Goal: Task Accomplishment & Management: Use online tool/utility

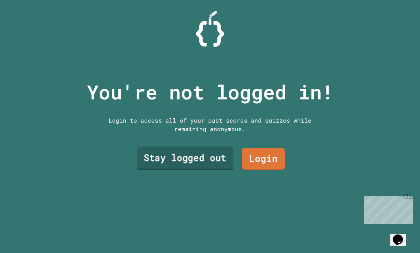
click at [200, 170] on link "Stay logged out" at bounding box center [185, 157] width 96 height 23
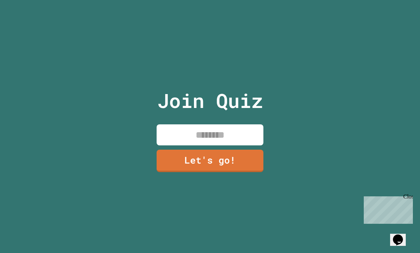
click at [206, 145] on input at bounding box center [210, 134] width 107 height 21
type input "*******"
click at [216, 172] on link "Let's go!" at bounding box center [210, 159] width 107 height 23
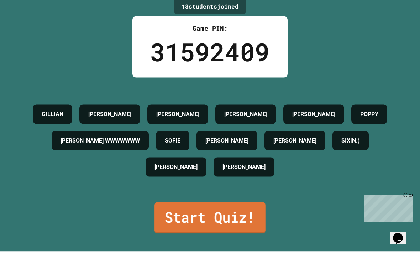
scroll to position [23, 0]
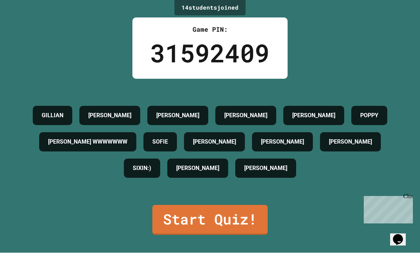
click at [329, 146] on h4 "[PERSON_NAME]" at bounding box center [350, 142] width 43 height 9
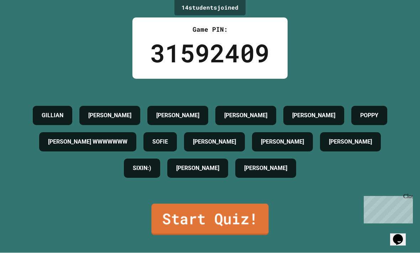
click at [168, 229] on link "Start Quiz!" at bounding box center [209, 219] width 117 height 31
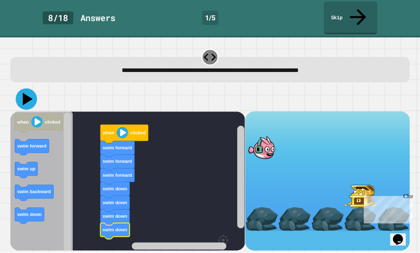
click at [25, 93] on icon at bounding box center [28, 99] width 10 height 12
click at [88, 196] on rect "Blockly Workspace" at bounding box center [127, 201] width 234 height 178
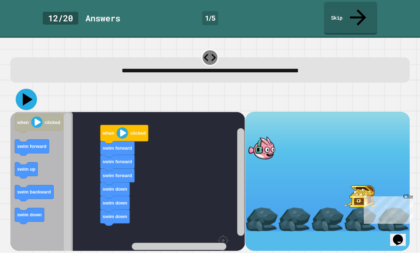
click at [31, 89] on icon at bounding box center [26, 99] width 21 height 21
click at [26, 93] on icon at bounding box center [28, 99] width 10 height 12
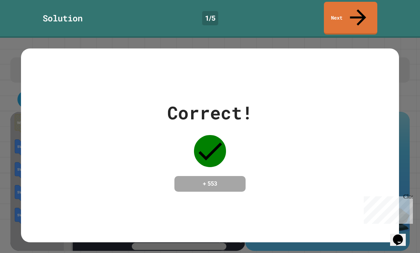
scroll to position [0, 0]
click at [331, 8] on link "Next" at bounding box center [350, 17] width 54 height 35
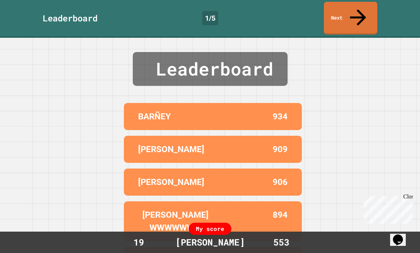
click at [377, 9] on div "Leaderboard 1 / 5 Next" at bounding box center [210, 18] width 420 height 33
click at [368, 9] on link "Next" at bounding box center [350, 17] width 49 height 35
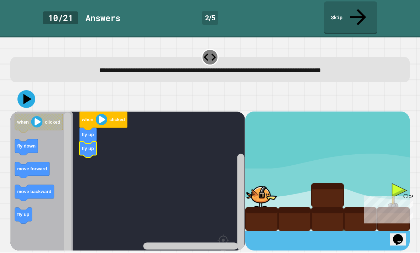
click at [89, 146] on div "when clicked fly up fly up when clicked fly down move forward move backward fly…" at bounding box center [127, 181] width 234 height 139
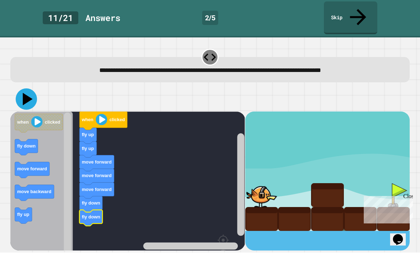
click at [25, 89] on icon at bounding box center [26, 99] width 21 height 21
click at [28, 89] on icon at bounding box center [26, 99] width 21 height 21
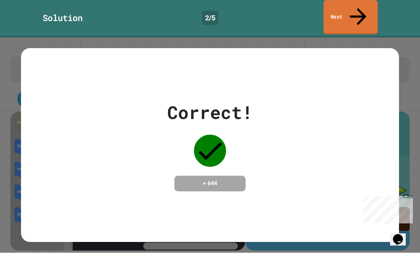
click at [342, 9] on link "Next" at bounding box center [350, 17] width 54 height 35
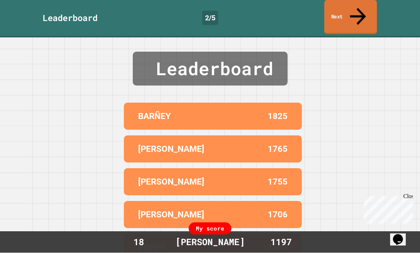
click at [367, 5] on link "Next" at bounding box center [350, 17] width 53 height 35
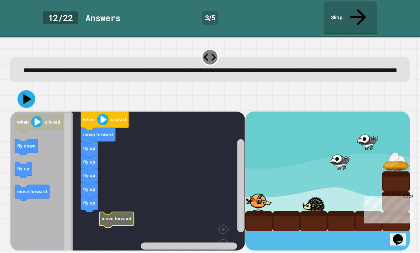
click at [106, 223] on rect "Blockly Workspace" at bounding box center [127, 195] width 234 height 167
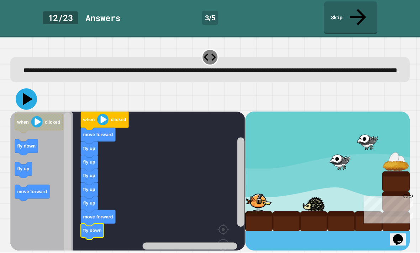
click at [28, 95] on icon at bounding box center [28, 99] width 10 height 12
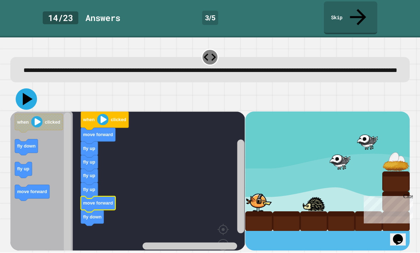
click at [30, 97] on icon at bounding box center [26, 99] width 21 height 21
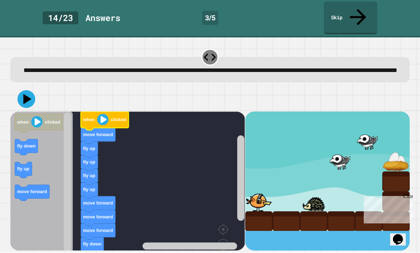
click at [102, 116] on image "Blockly Workspace" at bounding box center [102, 119] width 11 height 11
click at [26, 99] on icon at bounding box center [26, 99] width 21 height 21
click at [29, 100] on icon at bounding box center [26, 99] width 21 height 21
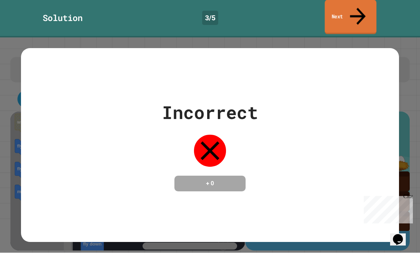
click at [333, 10] on link "Next" at bounding box center [350, 17] width 52 height 35
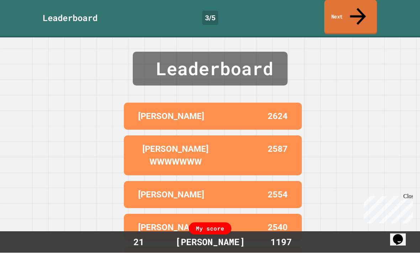
click at [333, 12] on link "Next" at bounding box center [350, 17] width 53 height 35
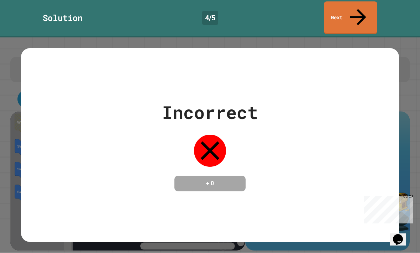
scroll to position [6, 0]
